Goal: Transaction & Acquisition: Purchase product/service

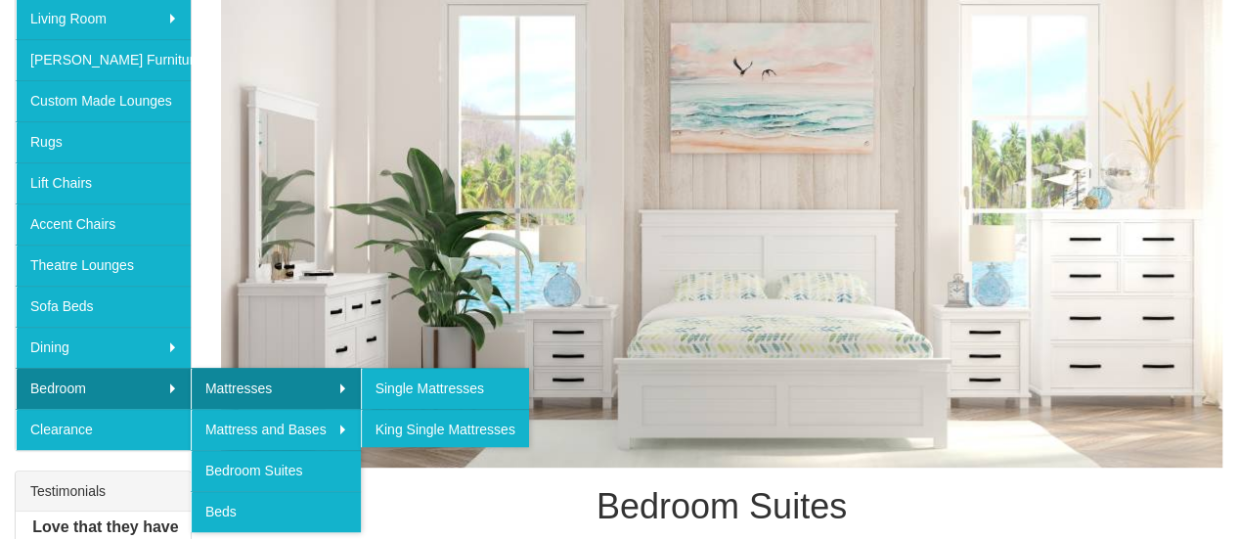
scroll to position [391, 0]
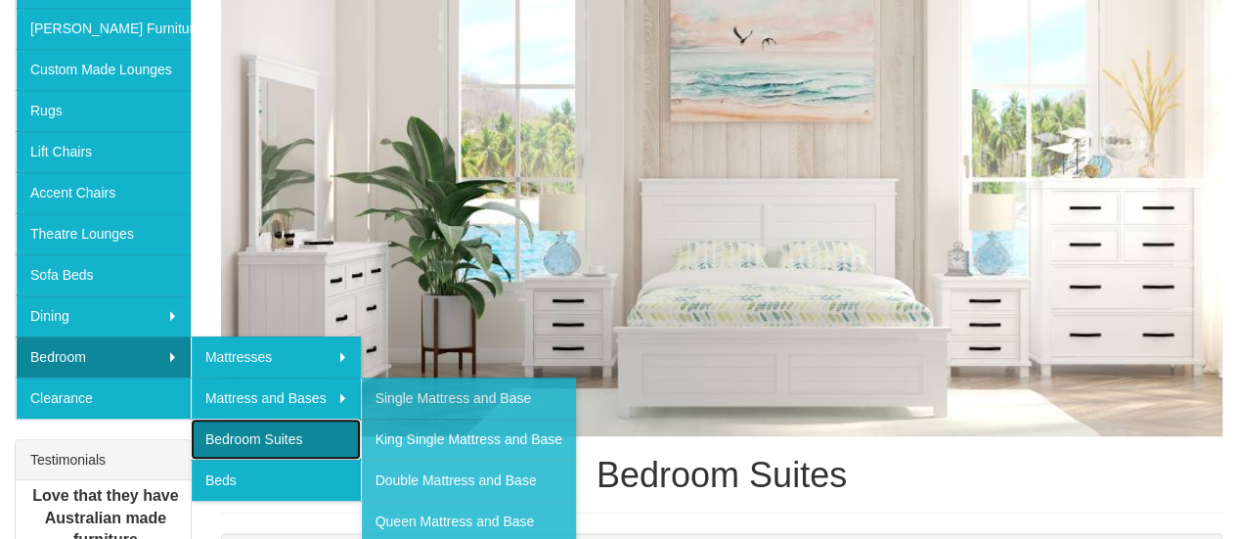
click at [301, 428] on link "Bedroom Suites" at bounding box center [276, 439] width 170 height 41
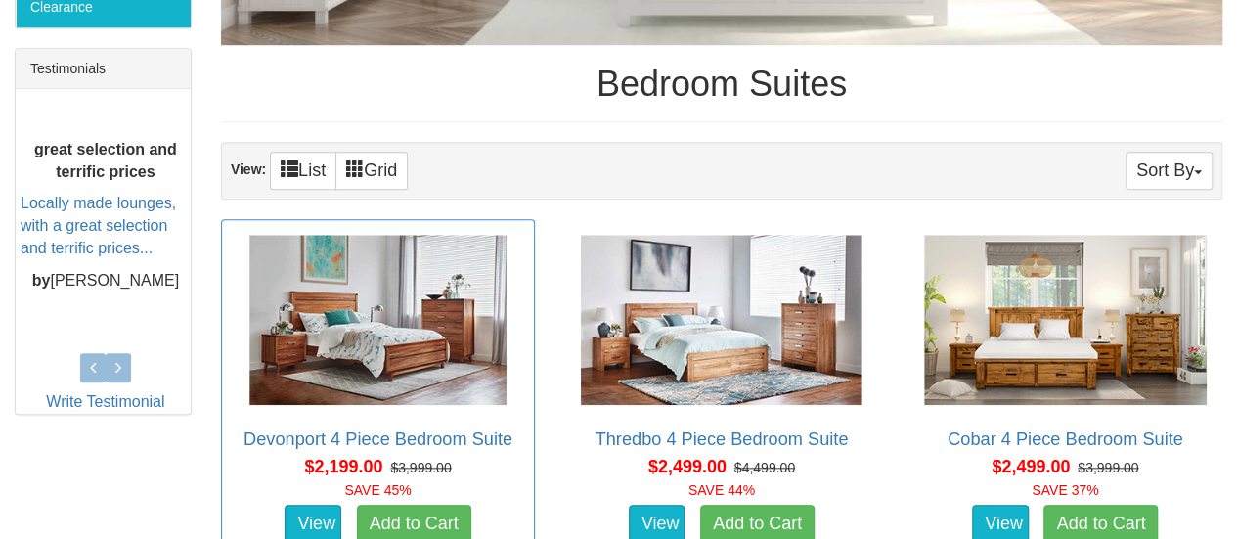
scroll to position [880, 0]
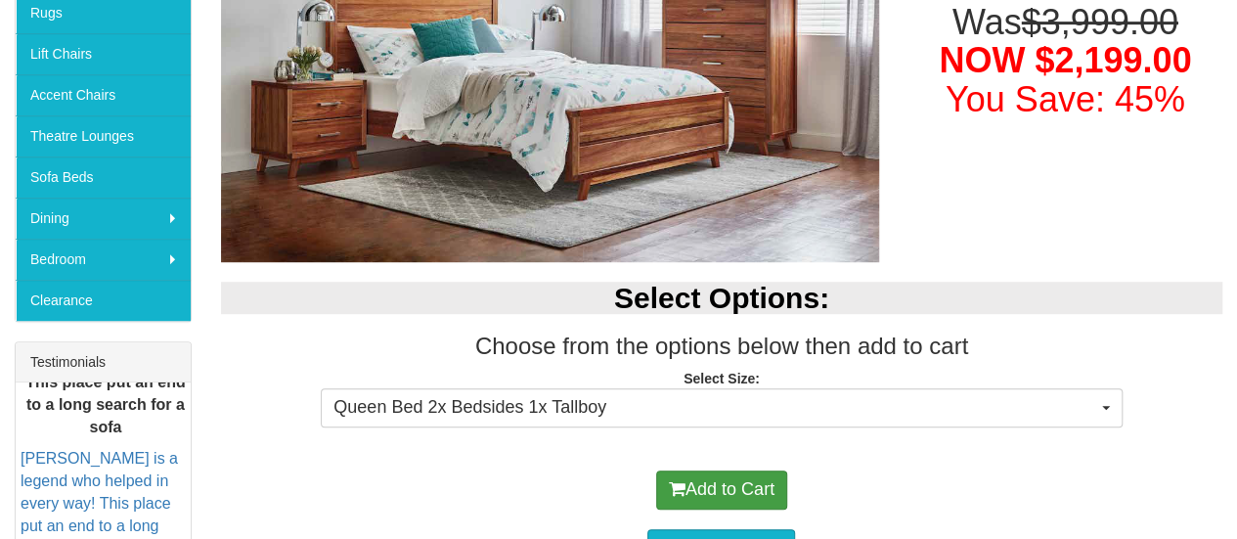
scroll to position [587, 0]
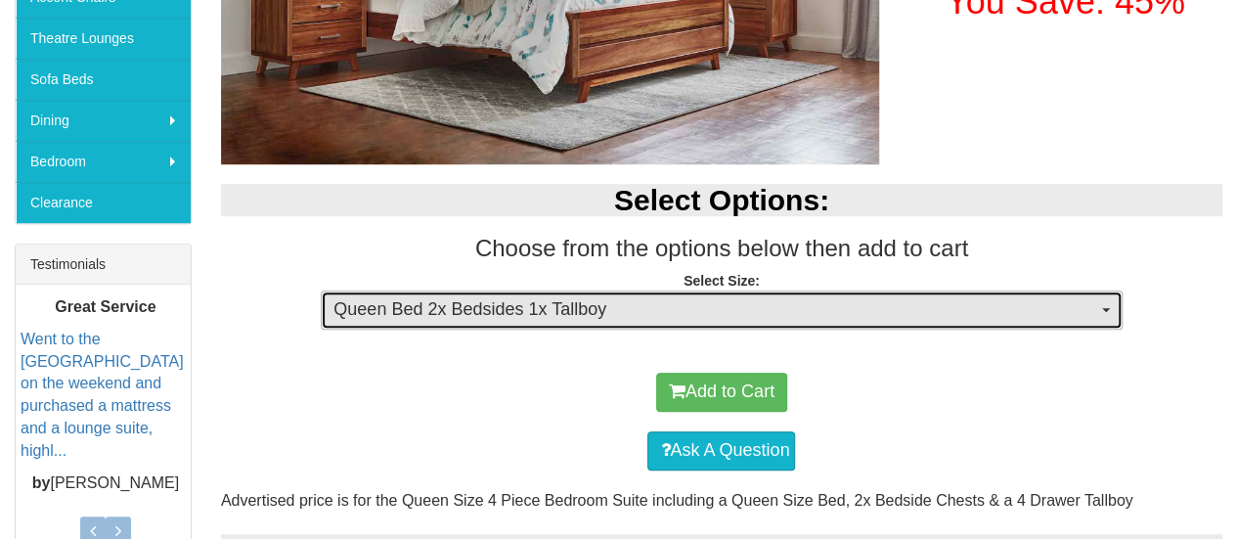
click at [544, 311] on span "Queen Bed 2x Bedsides 1x Tallboy" at bounding box center [715, 309] width 763 height 25
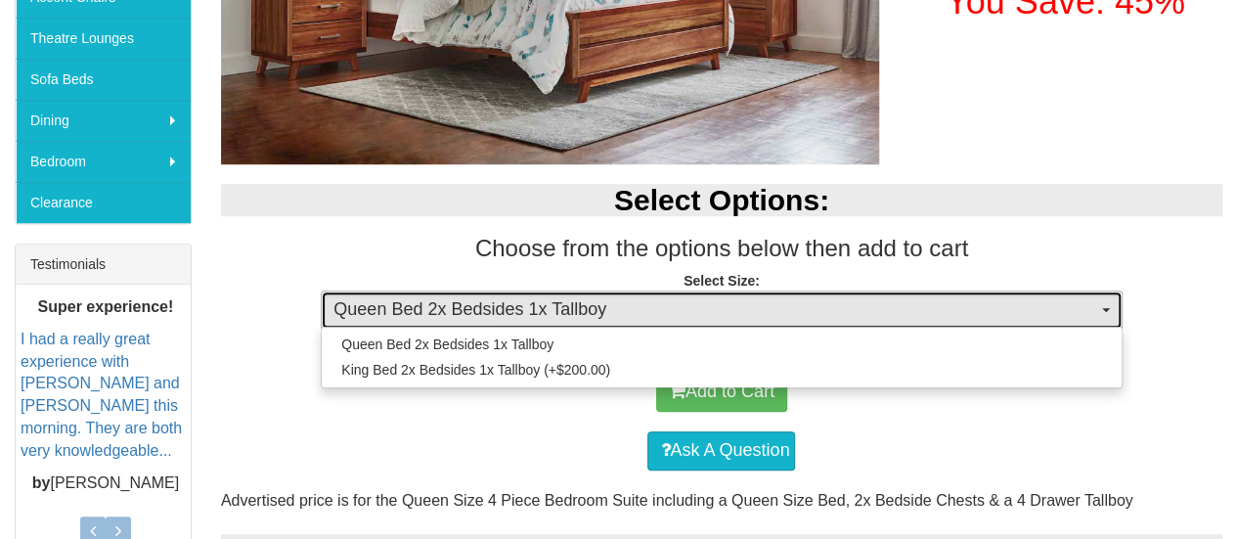
click at [544, 312] on span "Queen Bed 2x Bedsides 1x Tallboy" at bounding box center [715, 309] width 763 height 25
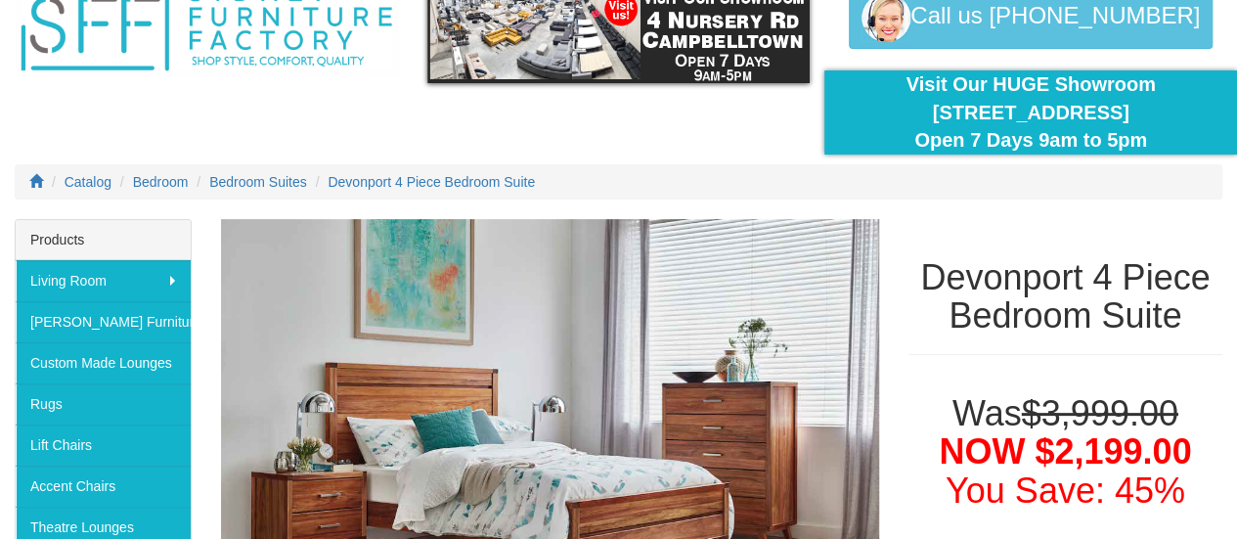
scroll to position [98, 0]
